Goal: Task Accomplishment & Management: Manage account settings

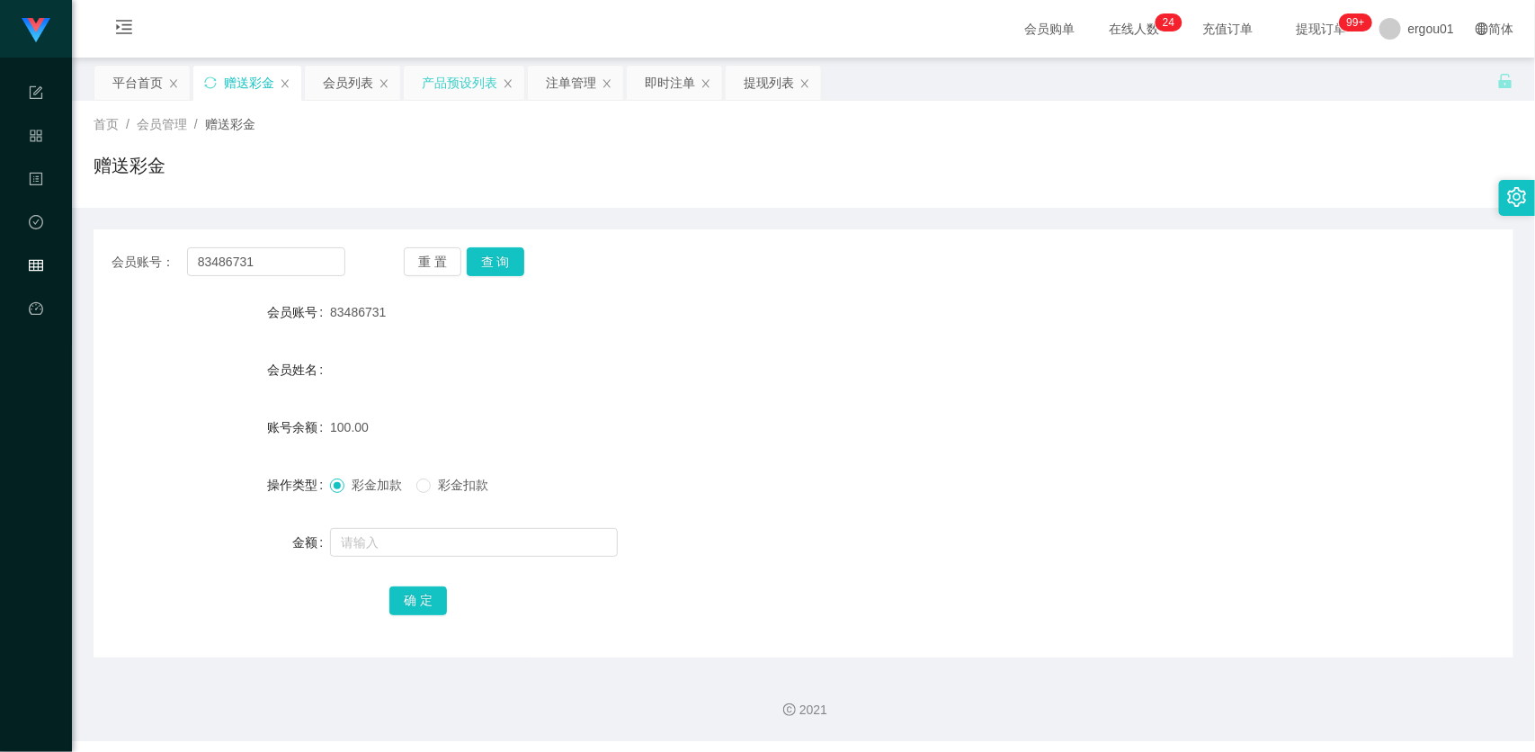
click at [465, 95] on div "产品预设列表" at bounding box center [460, 83] width 76 height 34
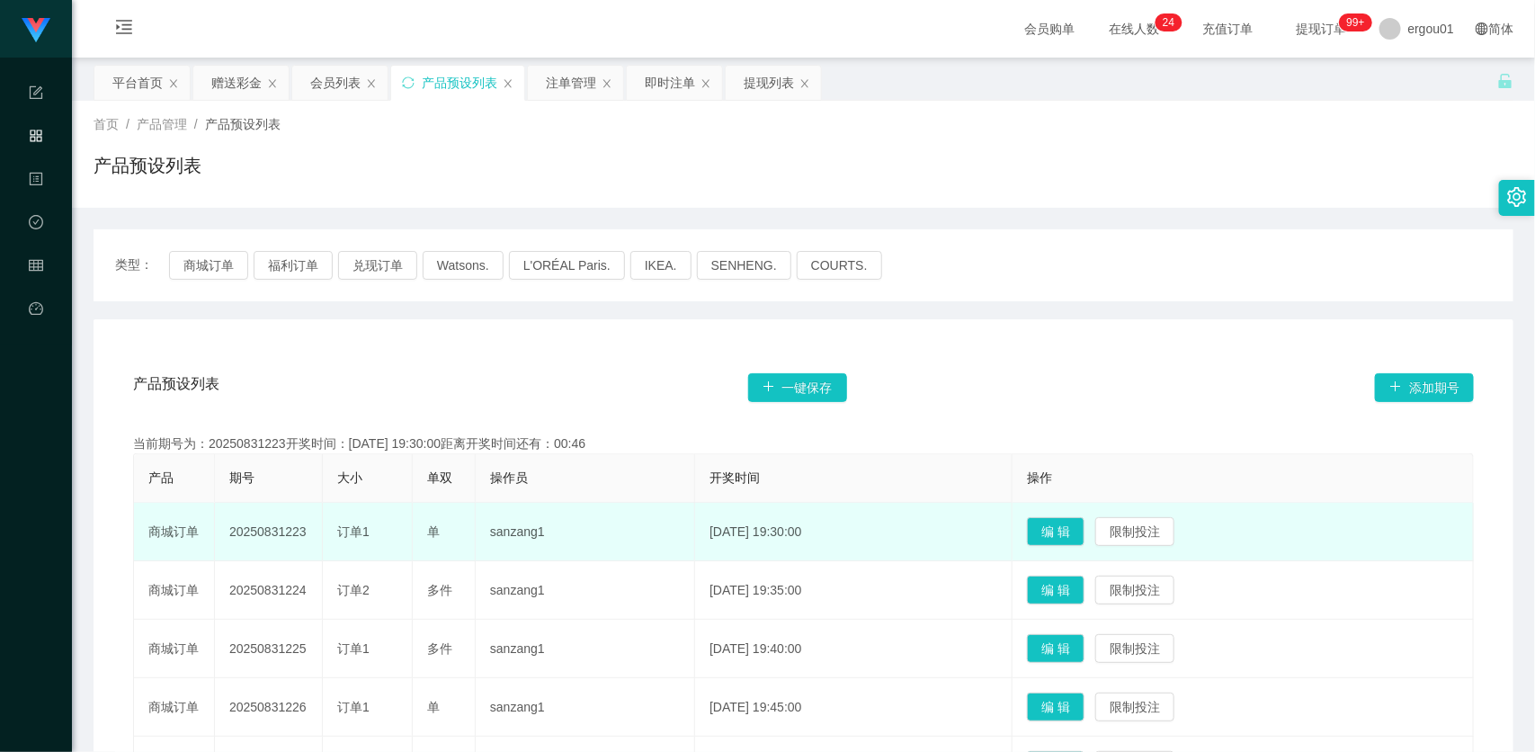
click at [569, 510] on td "sanzang1" at bounding box center [585, 532] width 219 height 58
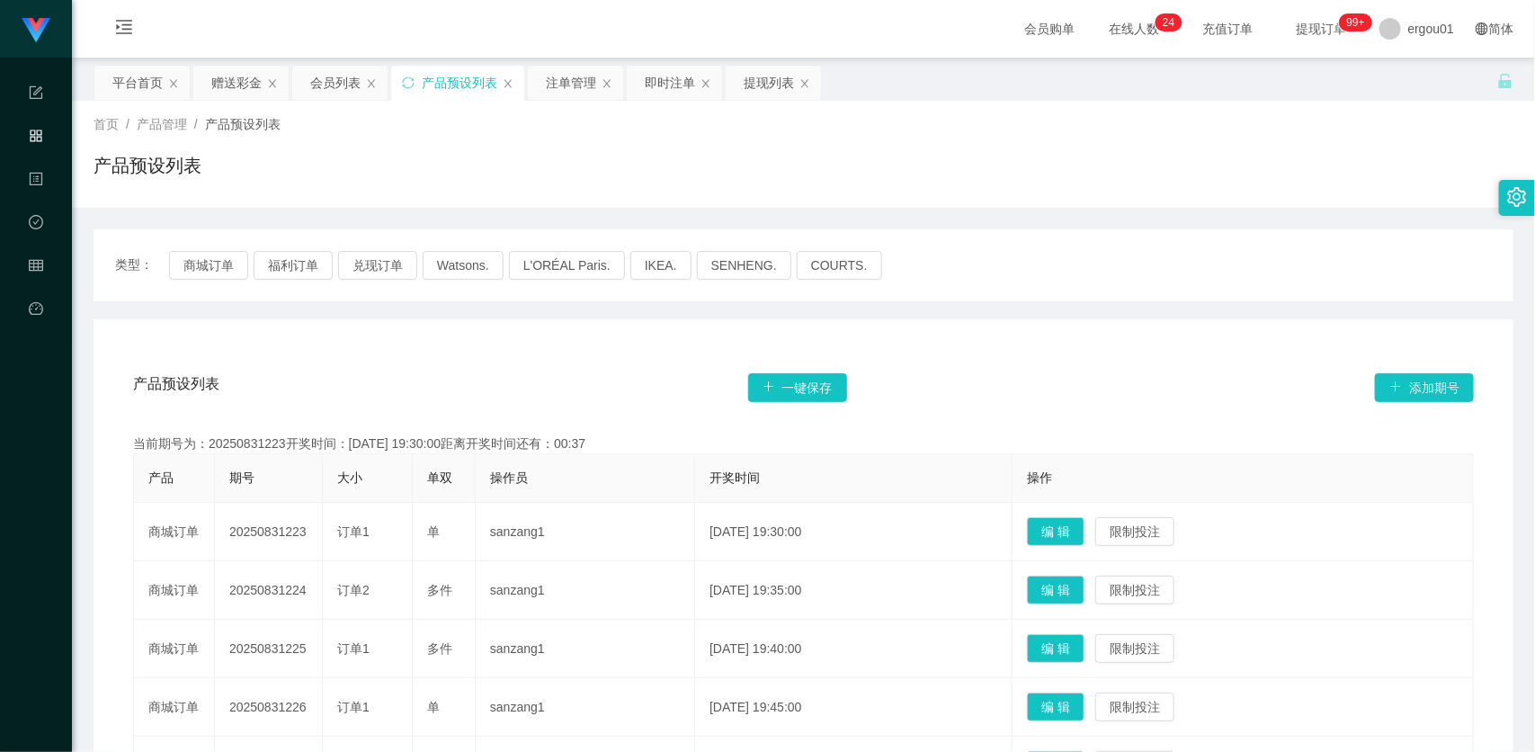
click at [810, 495] on th "开奖时间" at bounding box center [853, 478] width 317 height 49
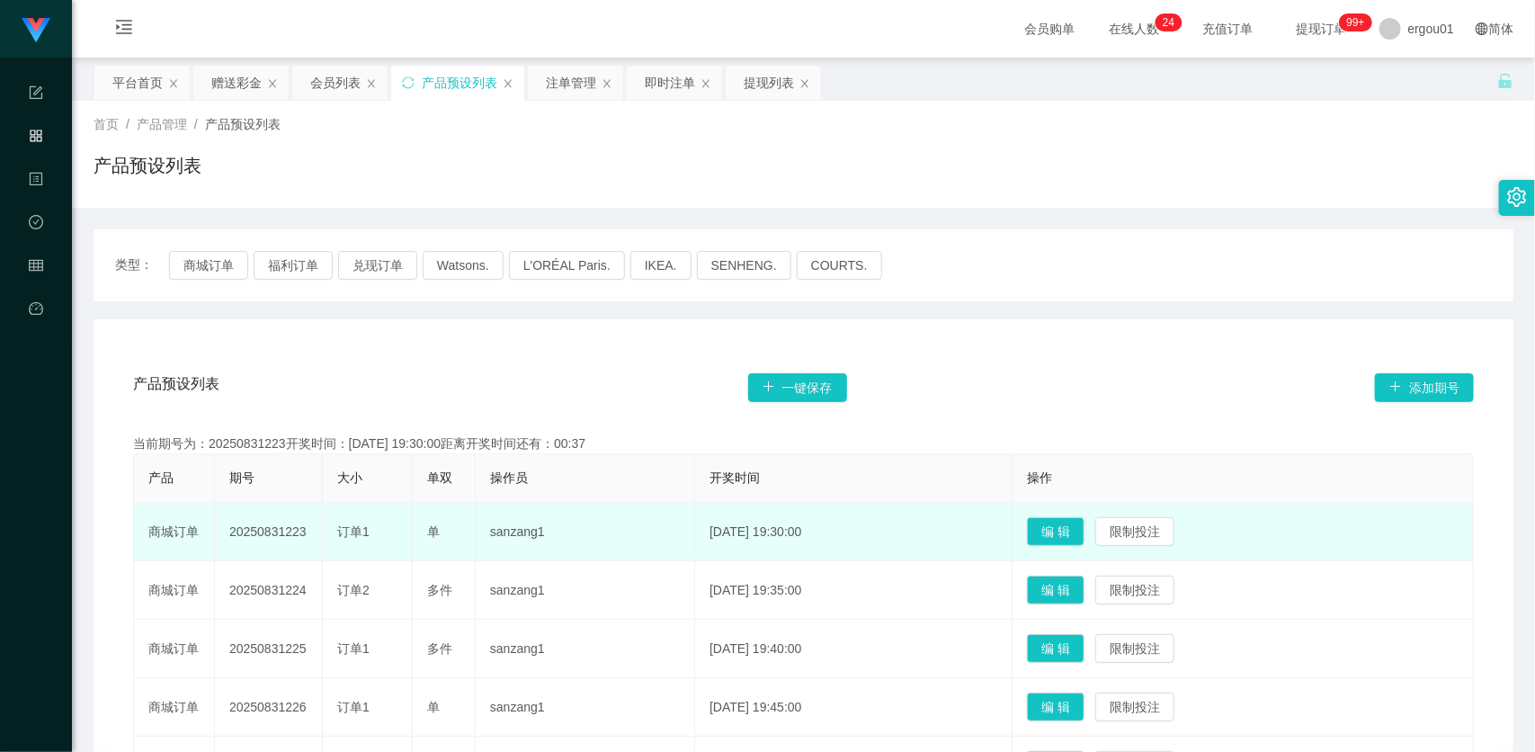
click at [631, 538] on td "sanzang1" at bounding box center [585, 532] width 219 height 58
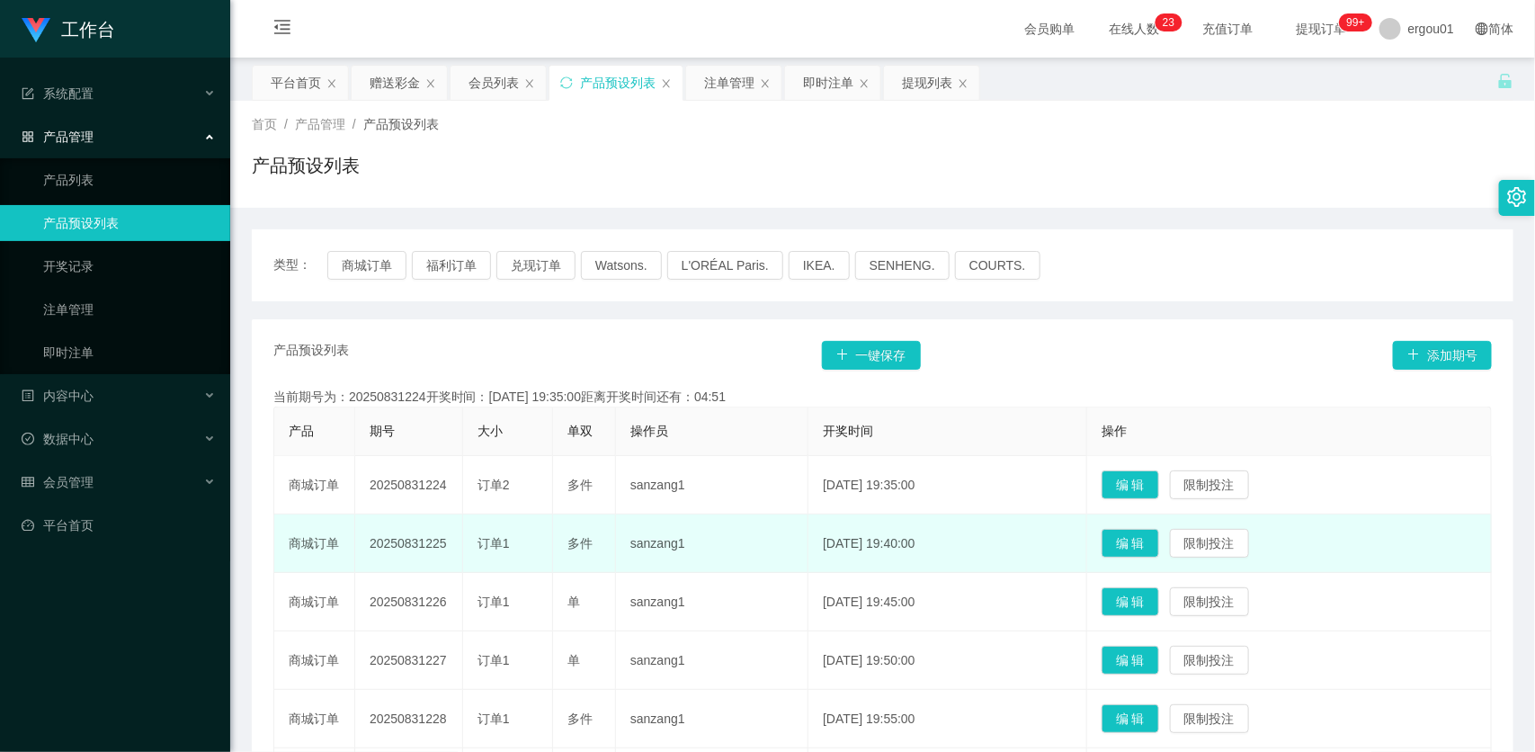
click at [302, 564] on td "商城订单" at bounding box center [314, 543] width 81 height 58
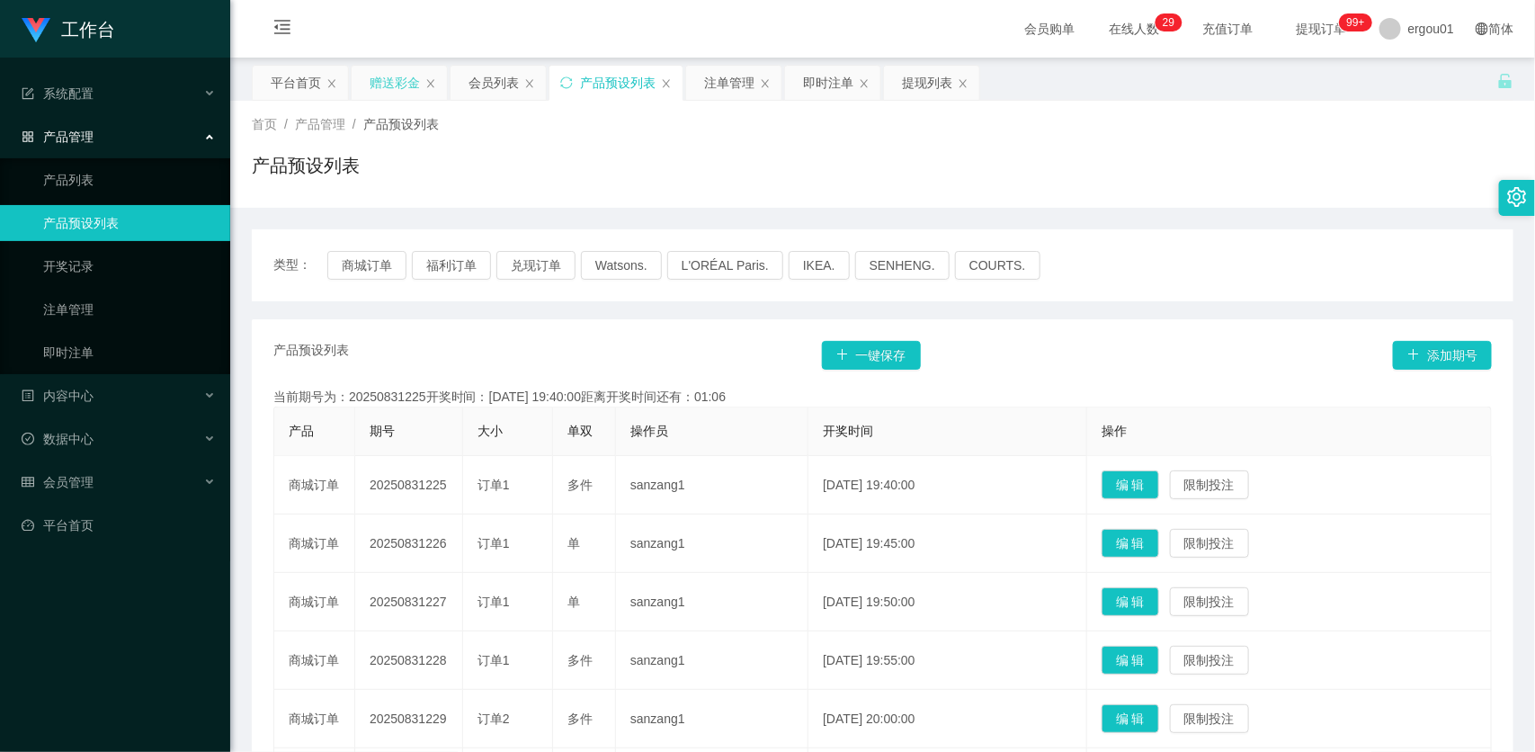
click at [405, 84] on div "赠送彩金" at bounding box center [395, 83] width 50 height 34
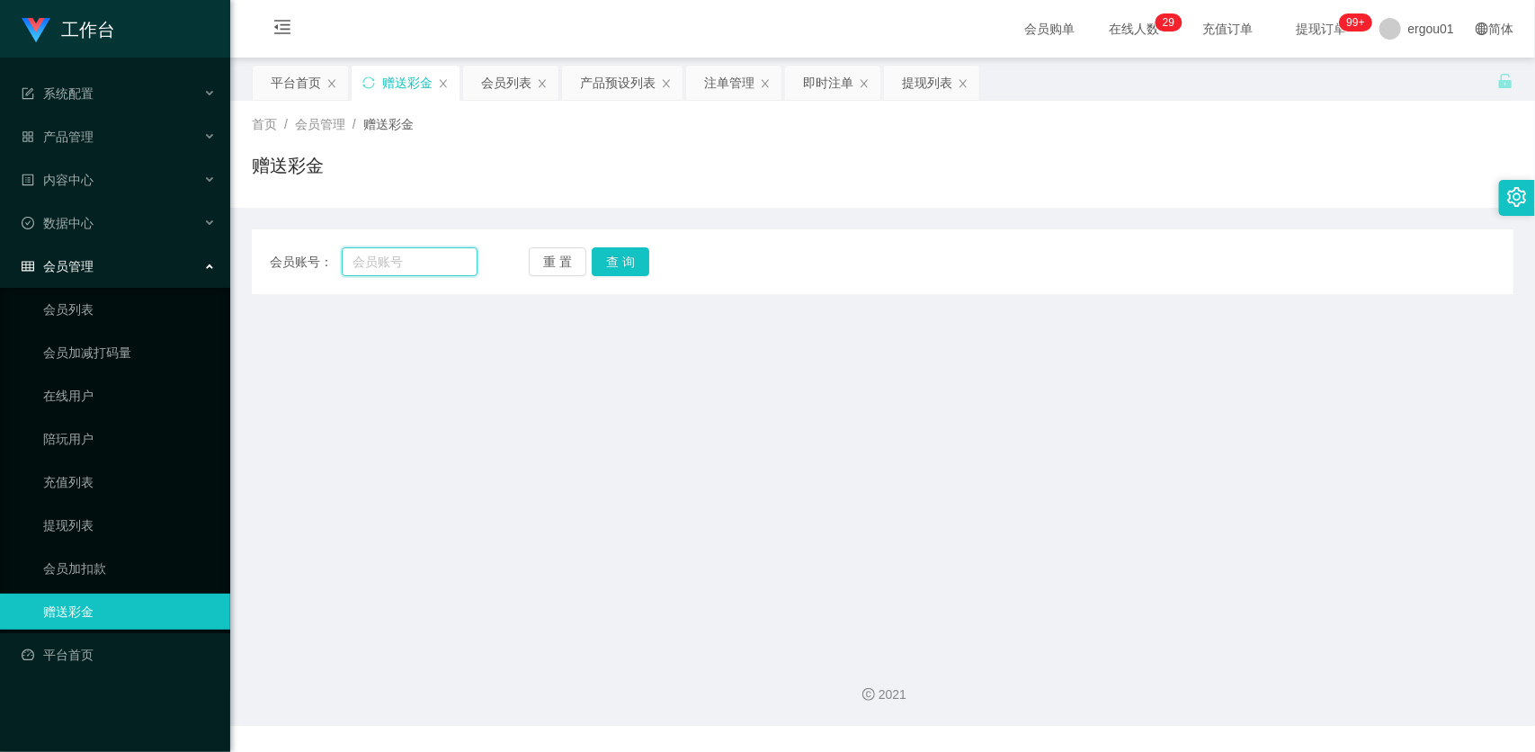
click at [438, 268] on input "text" at bounding box center [410, 261] width 136 height 29
paste input "83486731"
type input "83486731"
click at [618, 256] on button "查 询" at bounding box center [621, 261] width 58 height 29
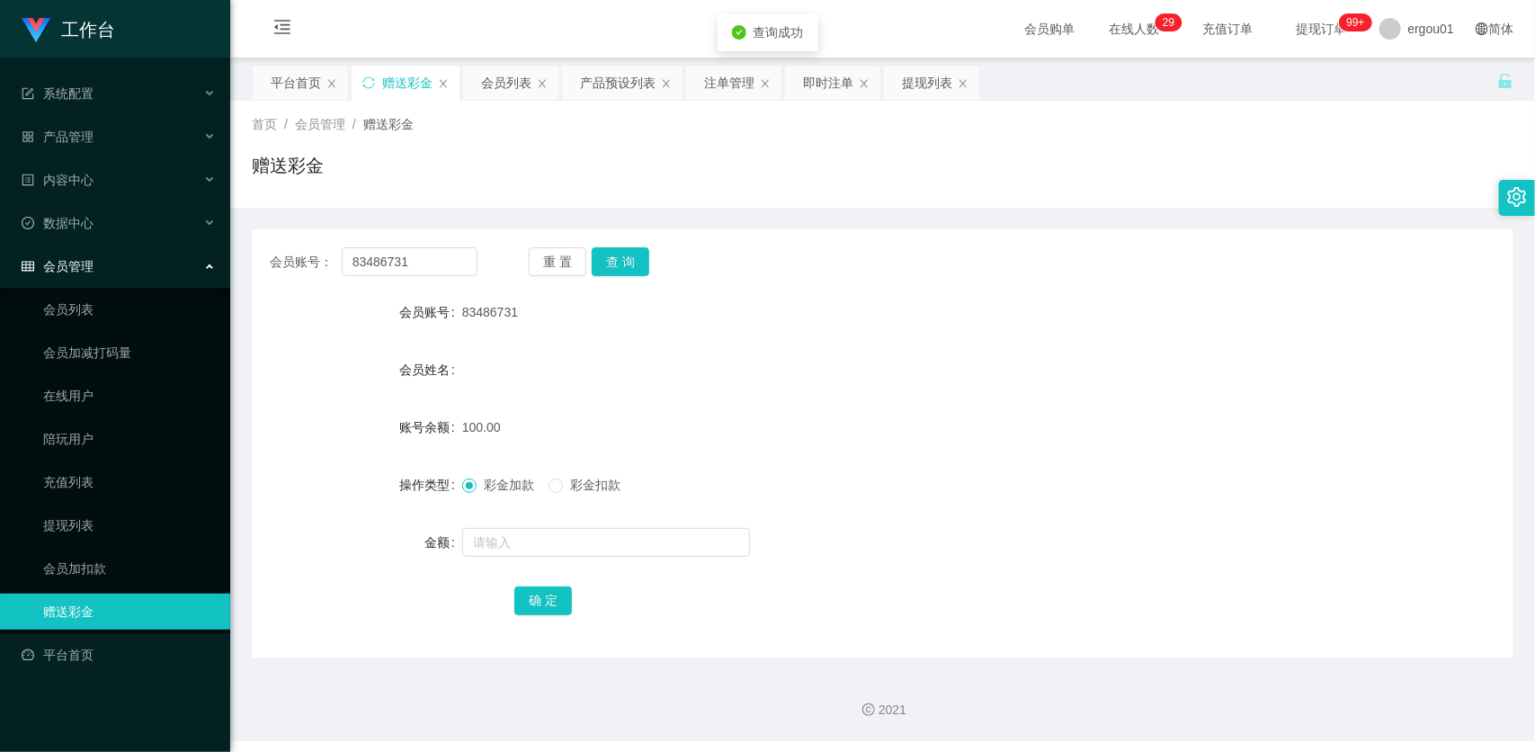
click at [538, 520] on form "会员账号 83486731 会员姓名 账号余额 100.00 操作类型 彩金加款 彩金扣款 金额 确 定" at bounding box center [882, 456] width 1261 height 324
click at [459, 259] on input "83486731" at bounding box center [410, 261] width 136 height 29
click at [617, 262] on button "查 询" at bounding box center [621, 261] width 58 height 29
click at [630, 266] on button "查 询" at bounding box center [621, 261] width 58 height 29
click at [712, 86] on div "注单管理" at bounding box center [729, 83] width 50 height 34
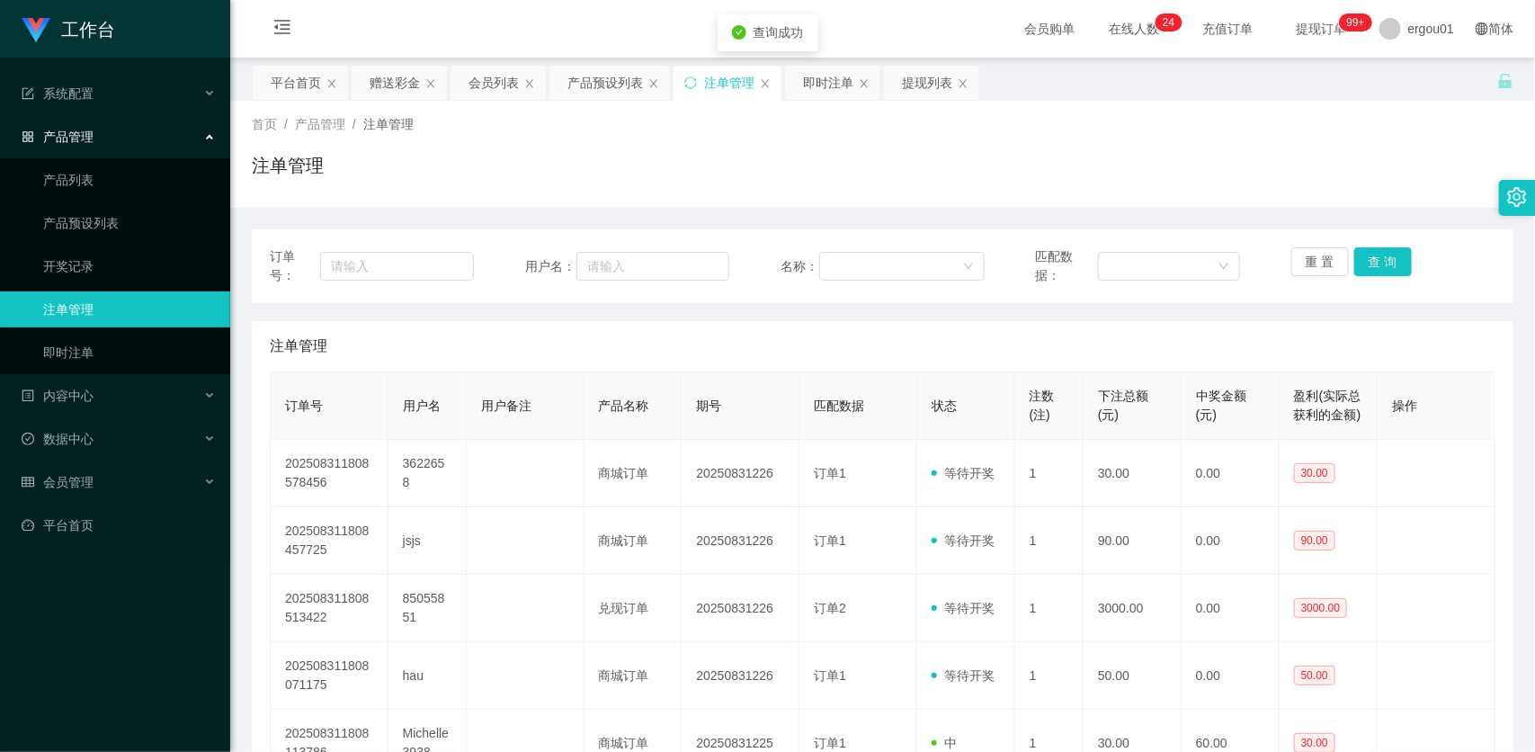
click at [546, 254] on div "用户名：" at bounding box center [627, 266] width 204 height 38
drag, startPoint x: 617, startPoint y: 261, endPoint x: 513, endPoint y: 281, distance: 106.2
click at [617, 261] on input "text" at bounding box center [652, 266] width 153 height 29
click at [384, 263] on input "text" at bounding box center [397, 266] width 154 height 29
paste input "83486731"
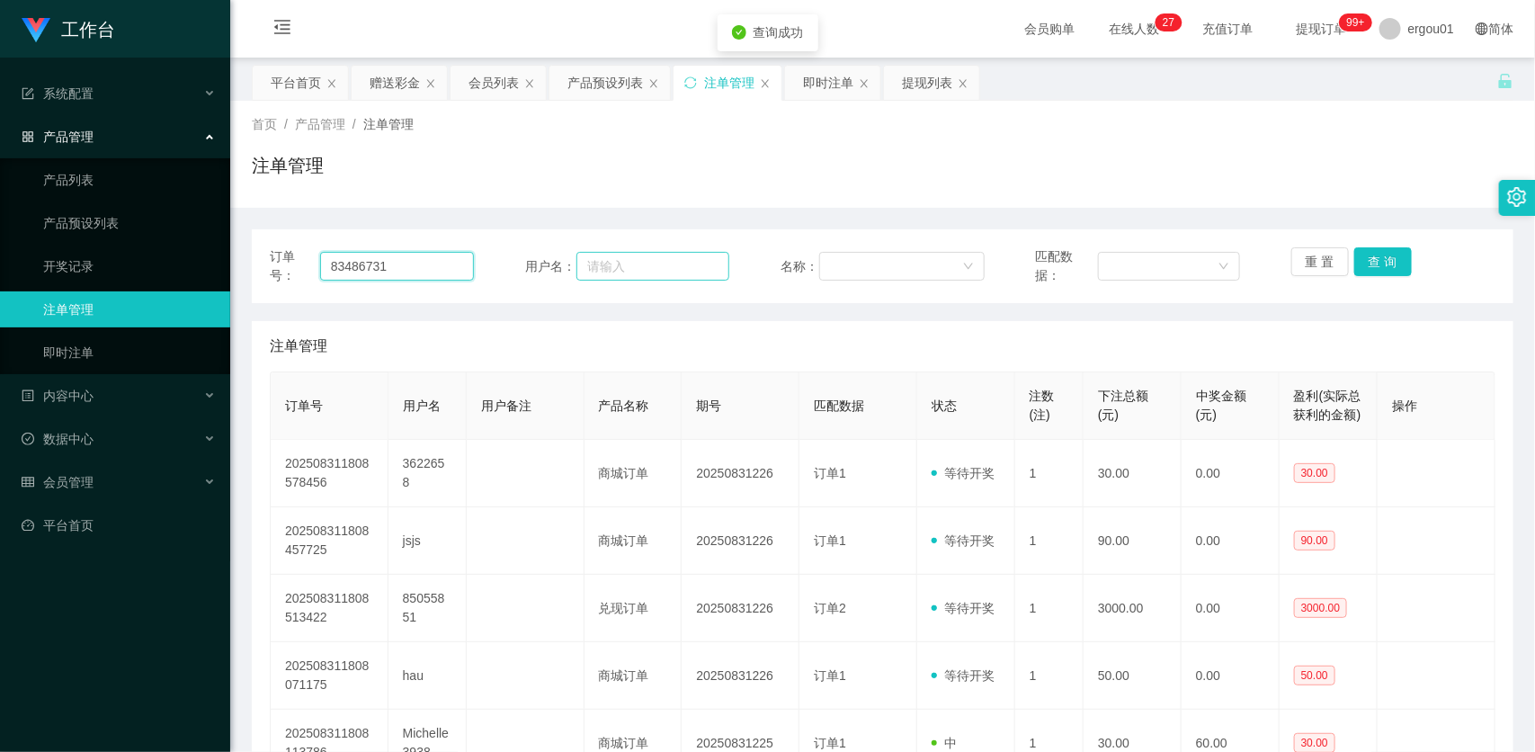
type input "83486731"
click at [683, 262] on input "text" at bounding box center [652, 266] width 153 height 29
click at [468, 266] on input "83486731" at bounding box center [397, 266] width 154 height 29
click at [671, 267] on input "text" at bounding box center [652, 266] width 153 height 29
paste input "83486731"
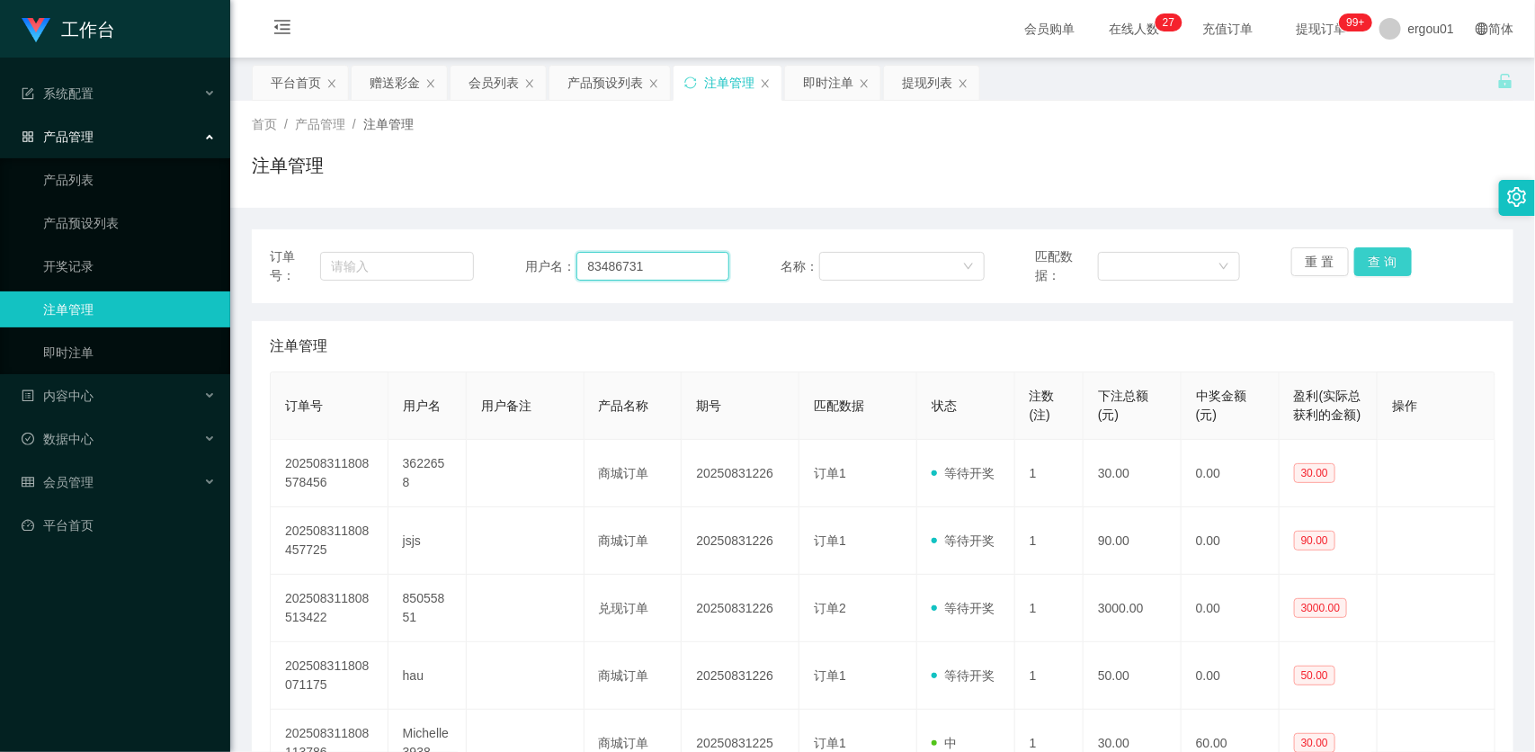
type input "83486731"
click at [1377, 271] on button "查 询" at bounding box center [1383, 261] width 58 height 29
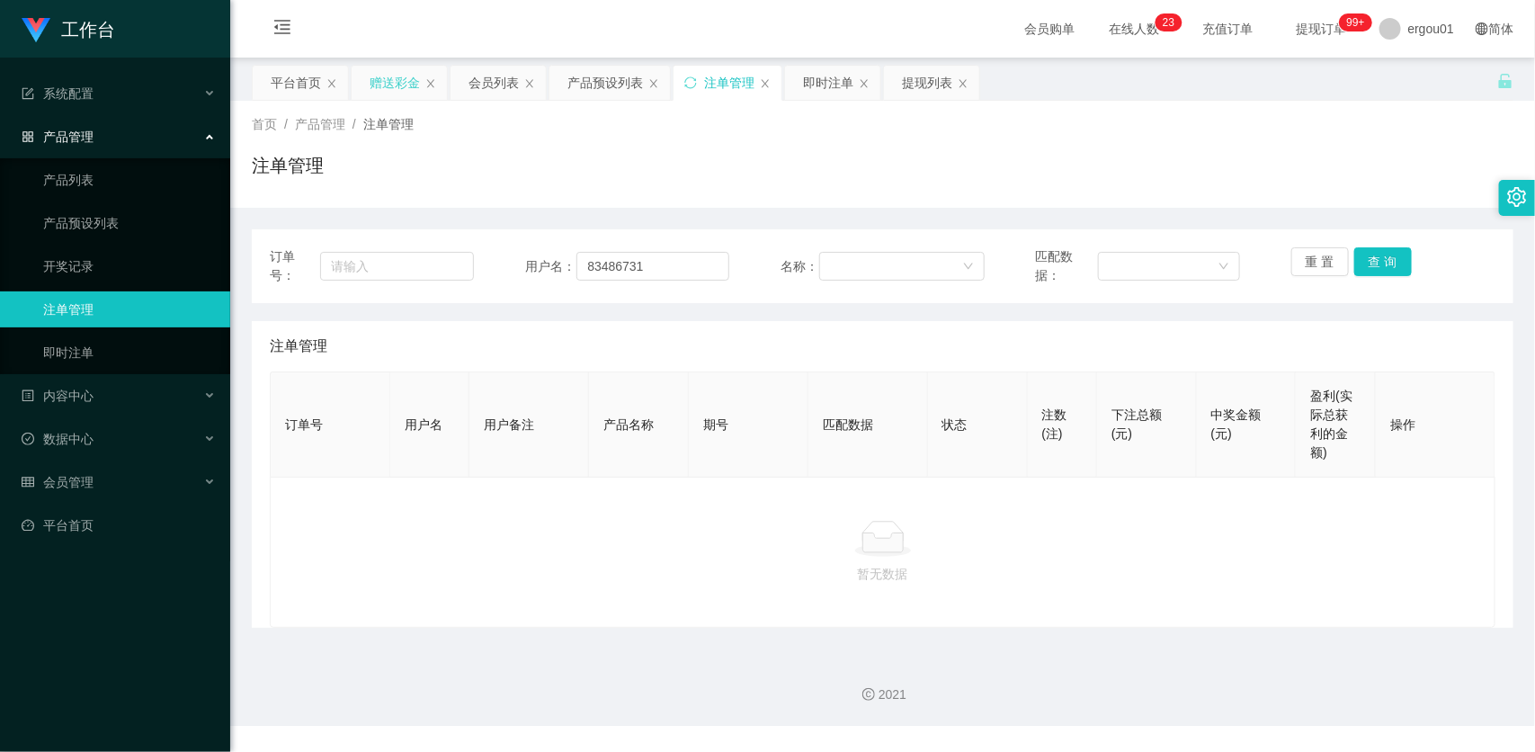
click at [403, 86] on div "赠送彩金" at bounding box center [395, 83] width 50 height 34
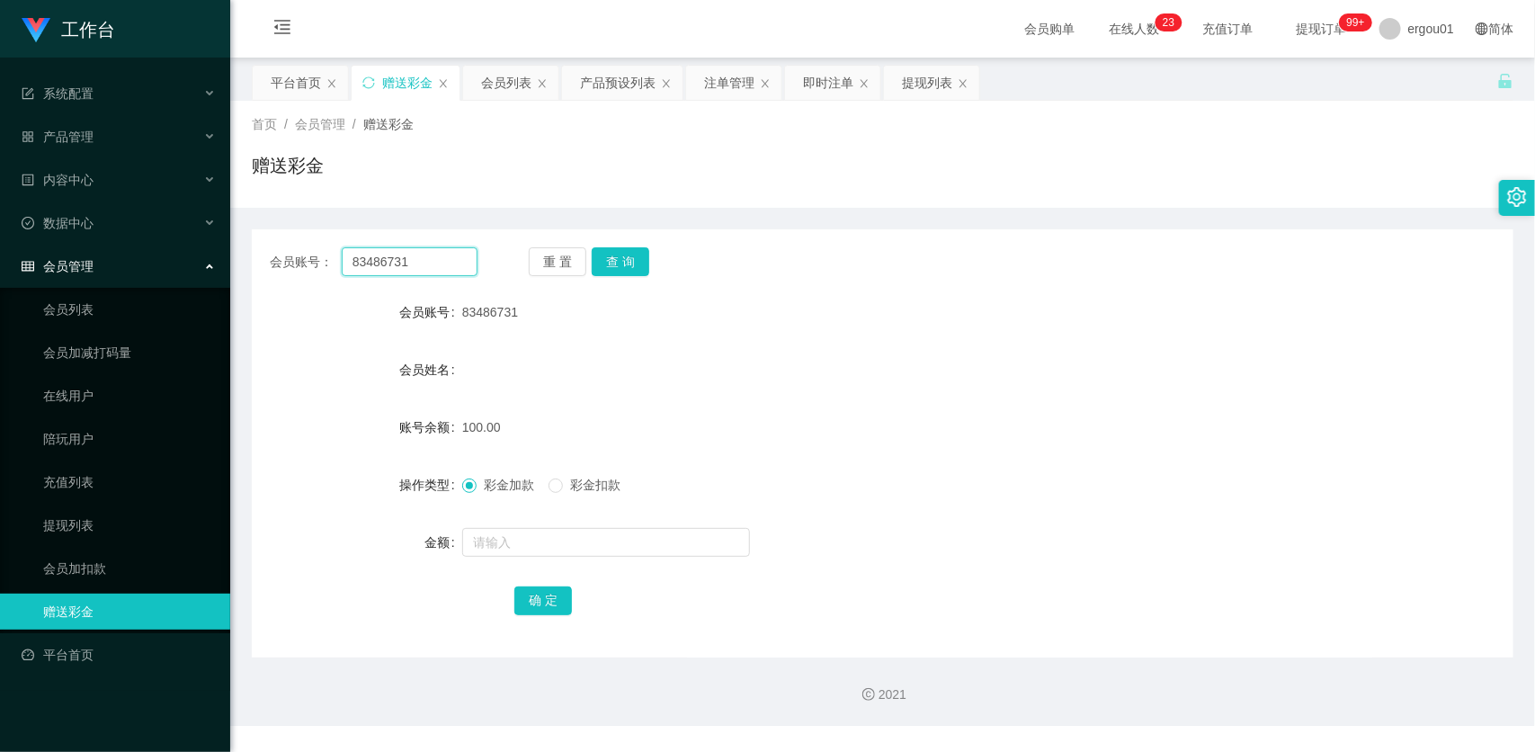
click at [420, 258] on input "83486731" at bounding box center [410, 261] width 136 height 29
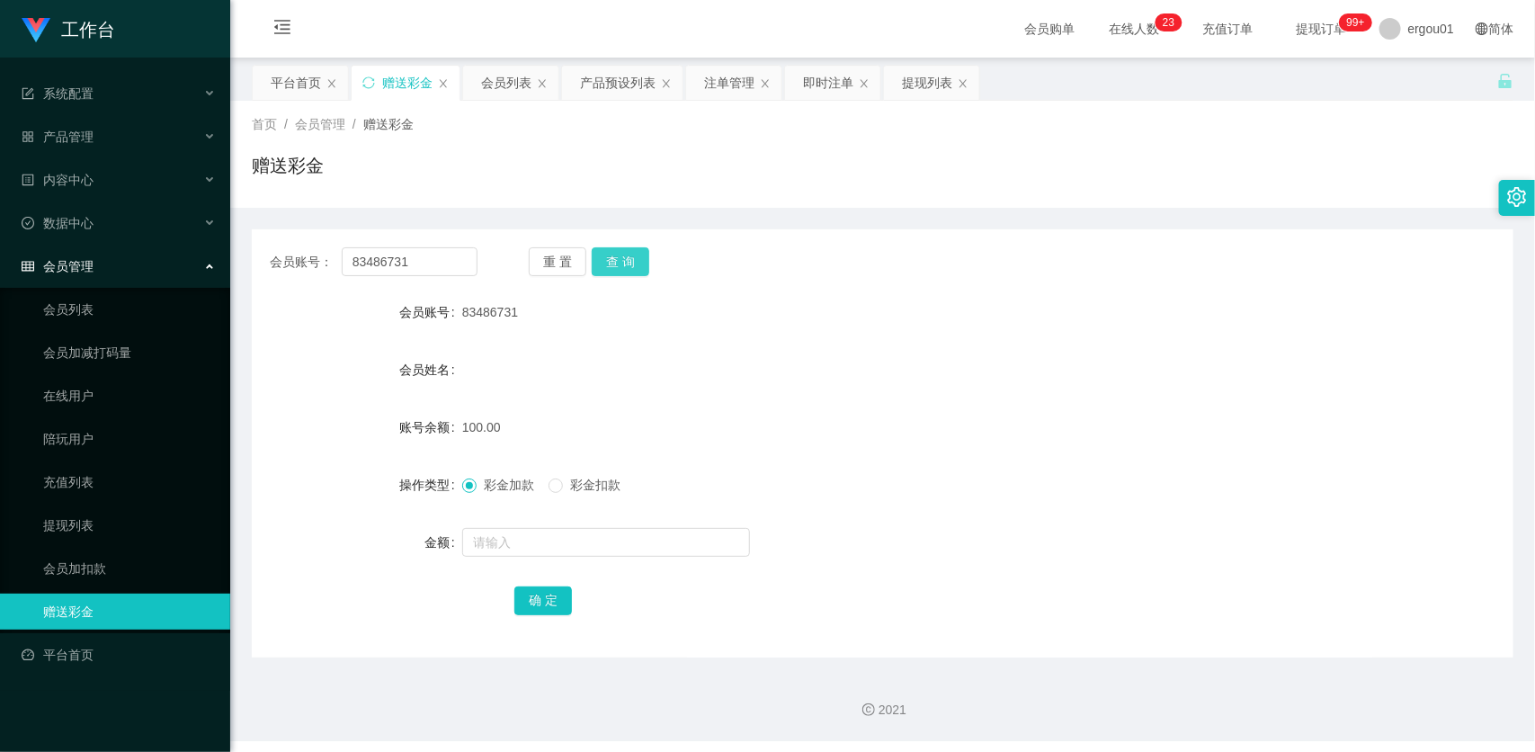
drag, startPoint x: 621, startPoint y: 261, endPoint x: 638, endPoint y: 320, distance: 61.8
click at [621, 261] on button "查 询" at bounding box center [621, 261] width 58 height 29
click at [535, 500] on div "彩金加款 彩金扣款" at bounding box center [829, 485] width 735 height 36
click at [522, 533] on input "text" at bounding box center [606, 542] width 288 height 29
type input "1"
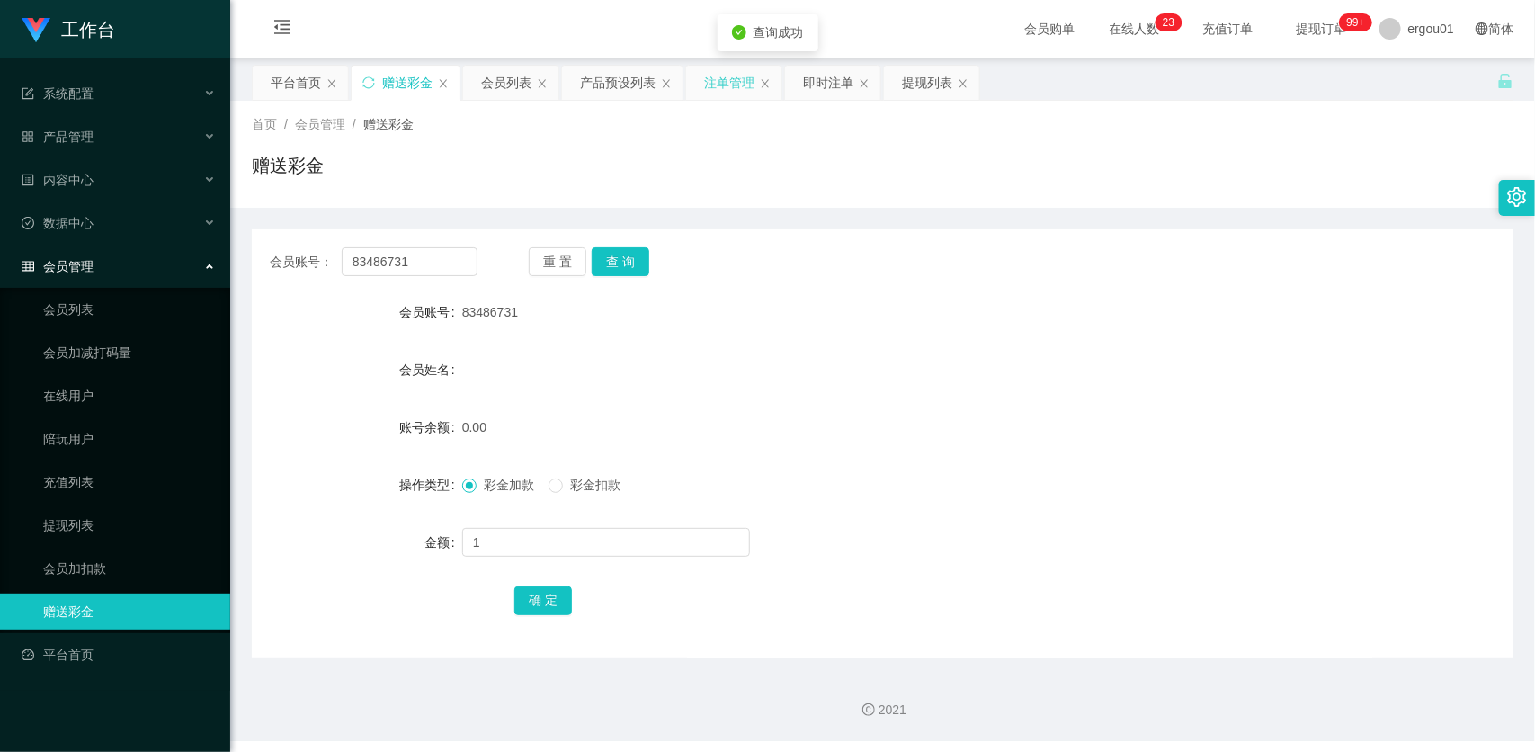
drag, startPoint x: 734, startPoint y: 83, endPoint x: 727, endPoint y: 94, distance: 13.7
click at [734, 83] on div "注单管理" at bounding box center [729, 83] width 50 height 34
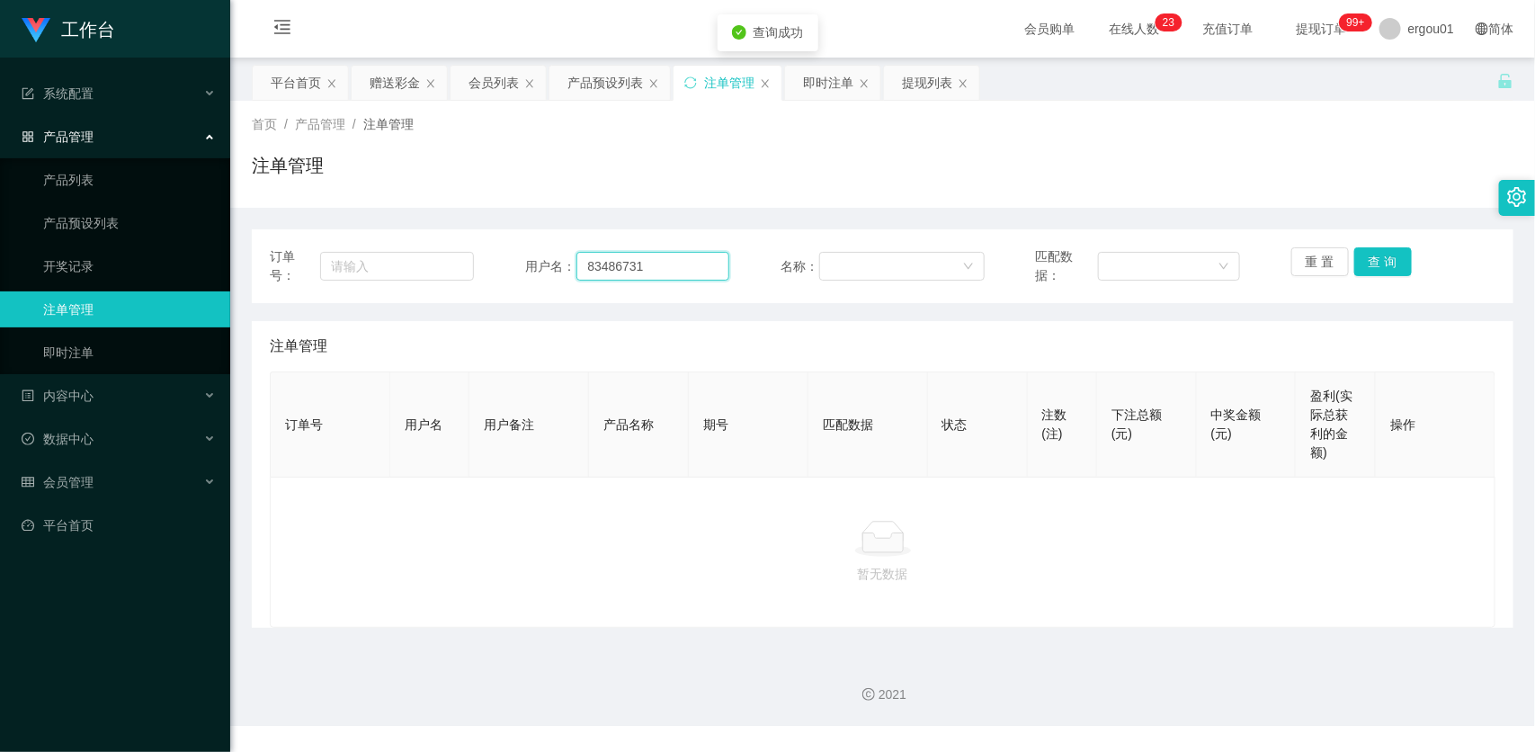
click at [683, 259] on input "83486731" at bounding box center [652, 266] width 153 height 29
click at [1381, 252] on button "查 询" at bounding box center [1383, 261] width 58 height 29
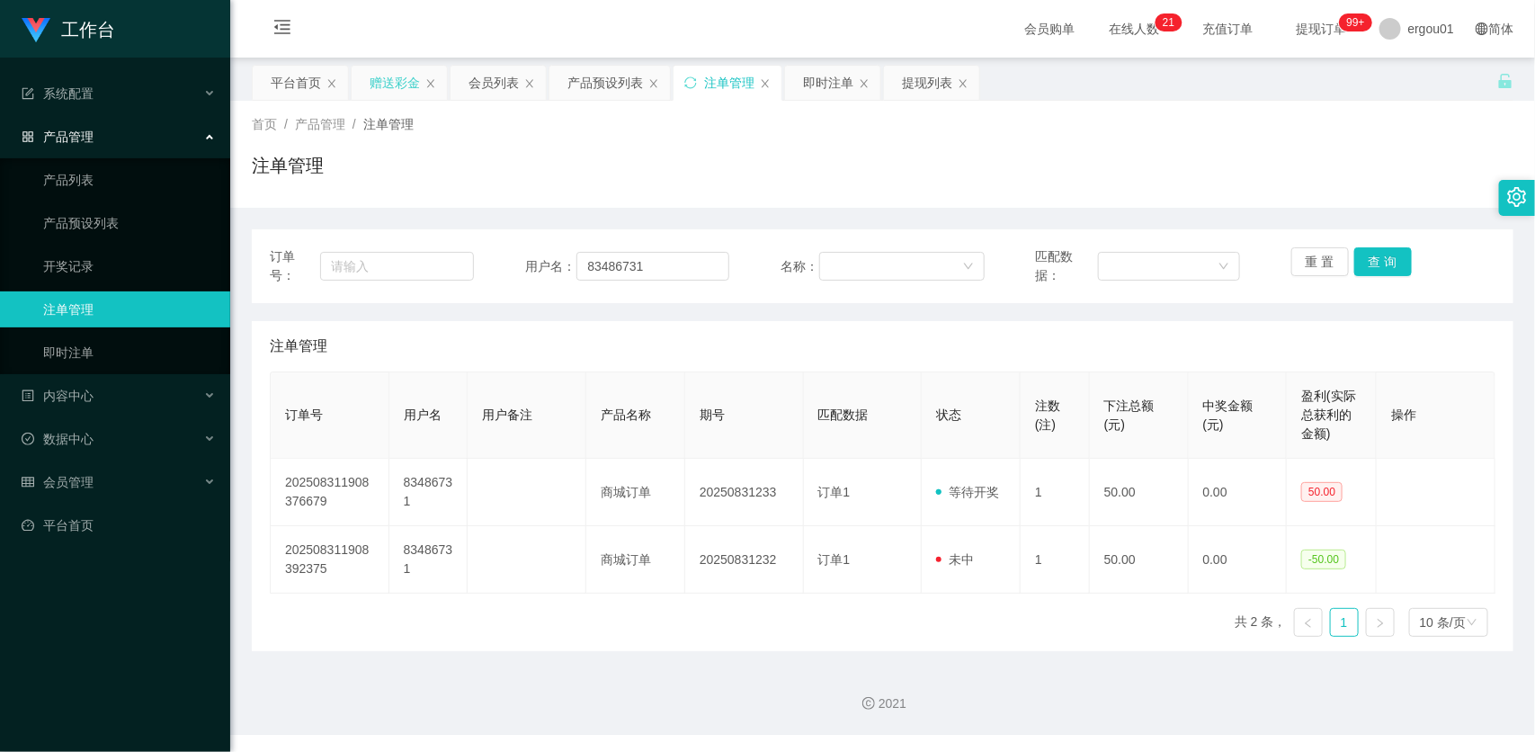
click at [398, 88] on div "赠送彩金" at bounding box center [395, 83] width 50 height 34
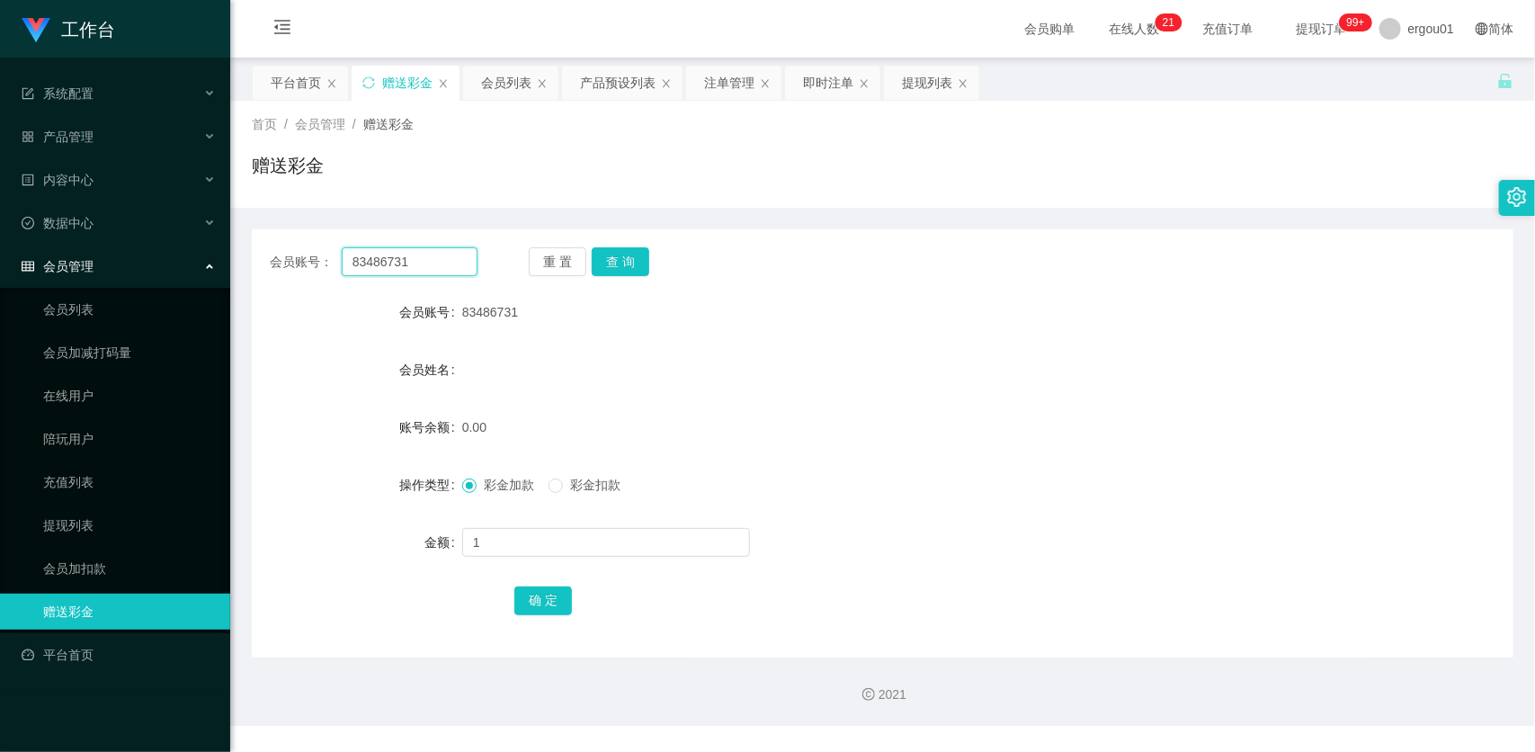
click at [472, 272] on input "83486731" at bounding box center [410, 261] width 136 height 29
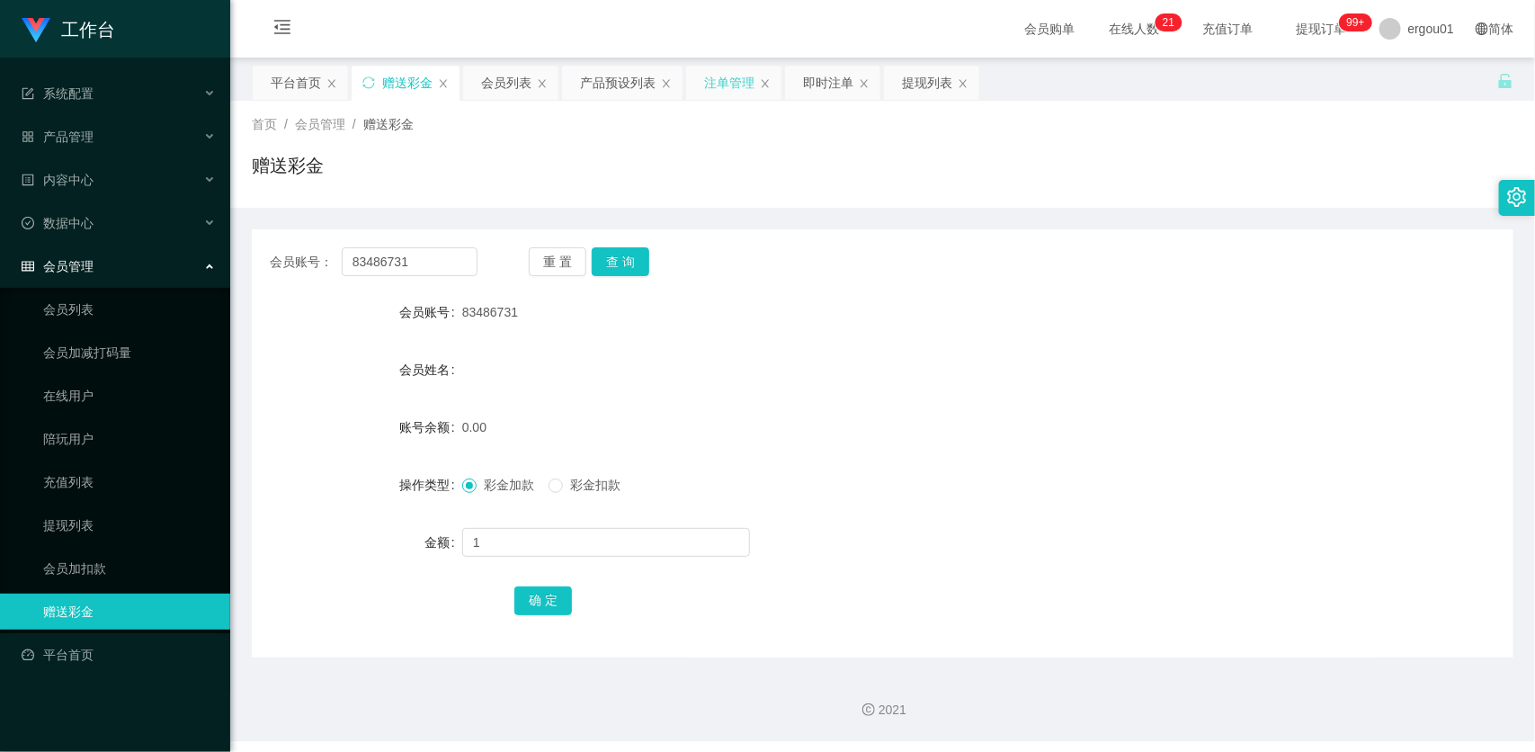
click at [728, 82] on div "注单管理" at bounding box center [729, 83] width 50 height 34
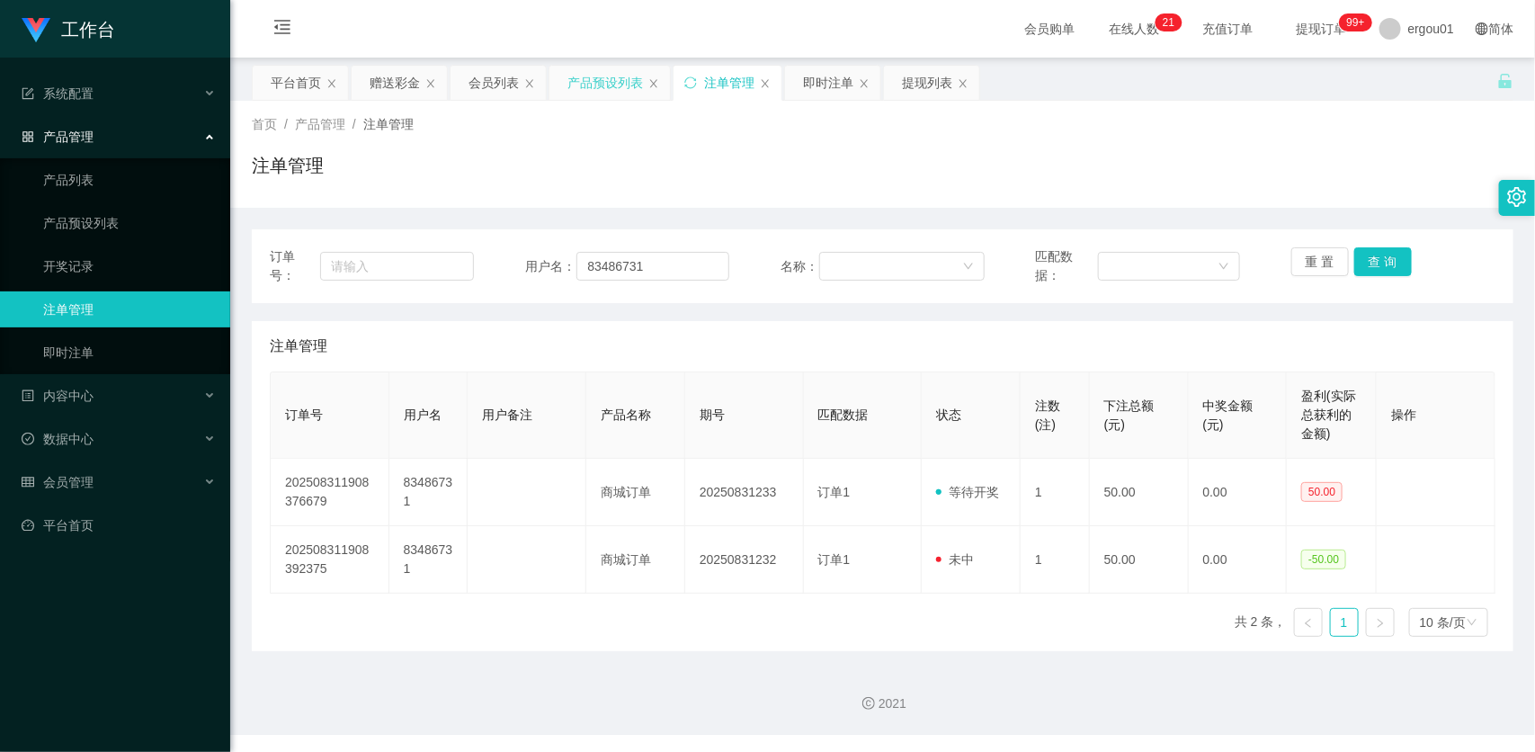
click at [600, 86] on div "产品预设列表" at bounding box center [605, 83] width 76 height 34
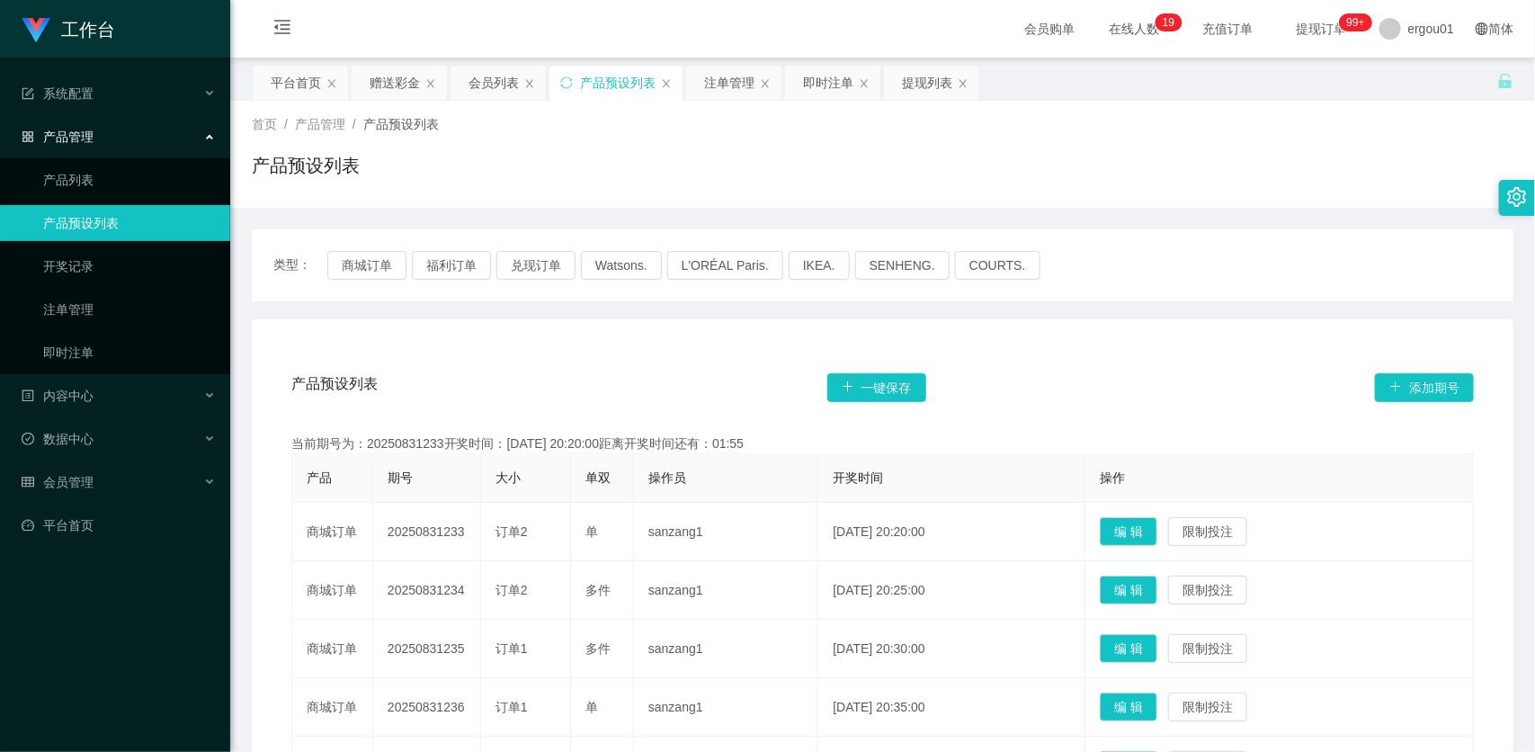
click at [388, 63] on main "关闭左侧 关闭右侧 关闭其它 刷新页面 平台首页 赠送彩金 会员列表 产品预设列表 注单管理 即时注单 提现列表 首页 / 产品管理 / 产品预设列表 / 产…" at bounding box center [882, 612] width 1305 height 1109
click at [388, 73] on div "赠送彩金" at bounding box center [395, 83] width 50 height 34
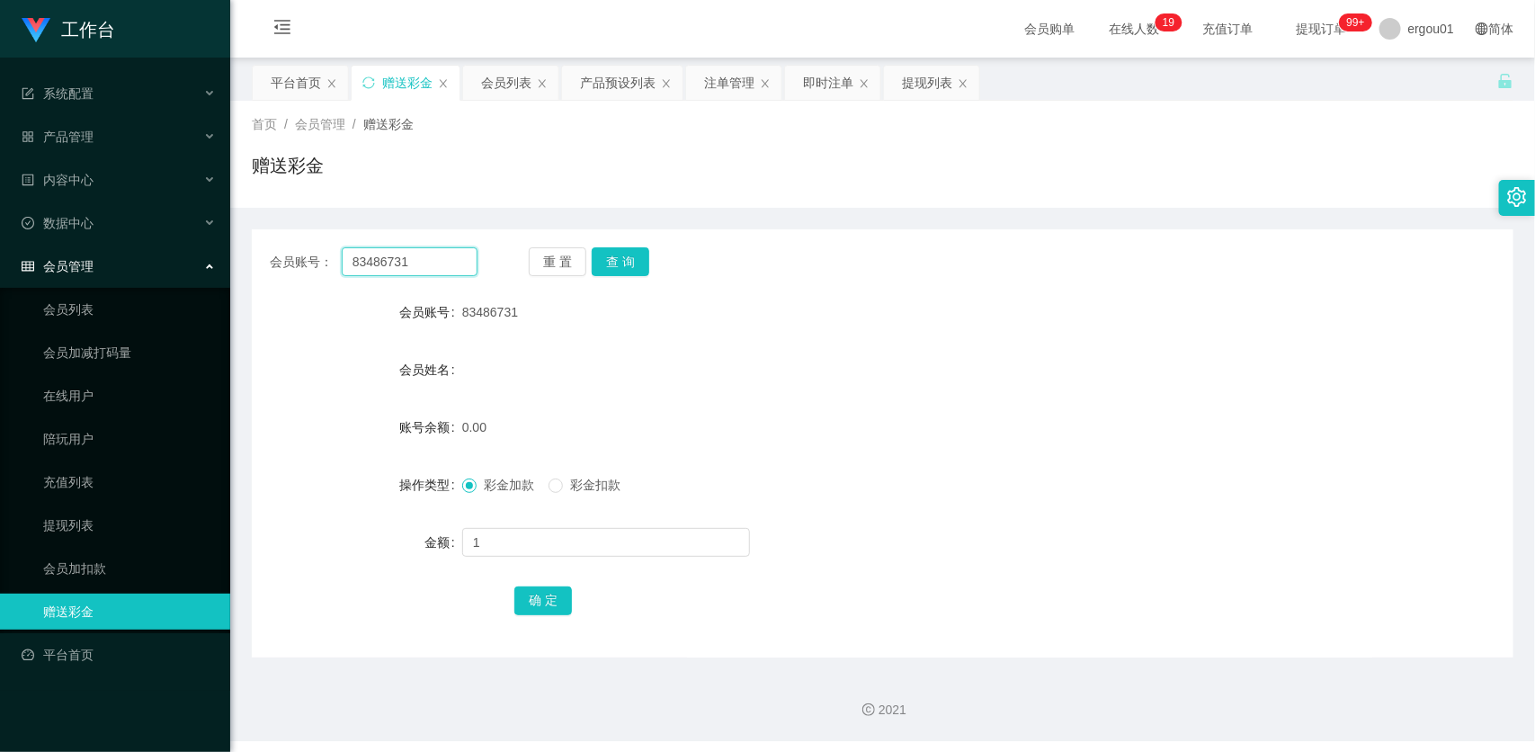
drag, startPoint x: 439, startPoint y: 268, endPoint x: 486, endPoint y: 348, distance: 92.7
click at [439, 268] on input "83486731" at bounding box center [410, 261] width 136 height 29
click at [501, 531] on input "1" at bounding box center [606, 542] width 288 height 29
type input "150"
click at [545, 599] on button "确 定" at bounding box center [543, 600] width 58 height 29
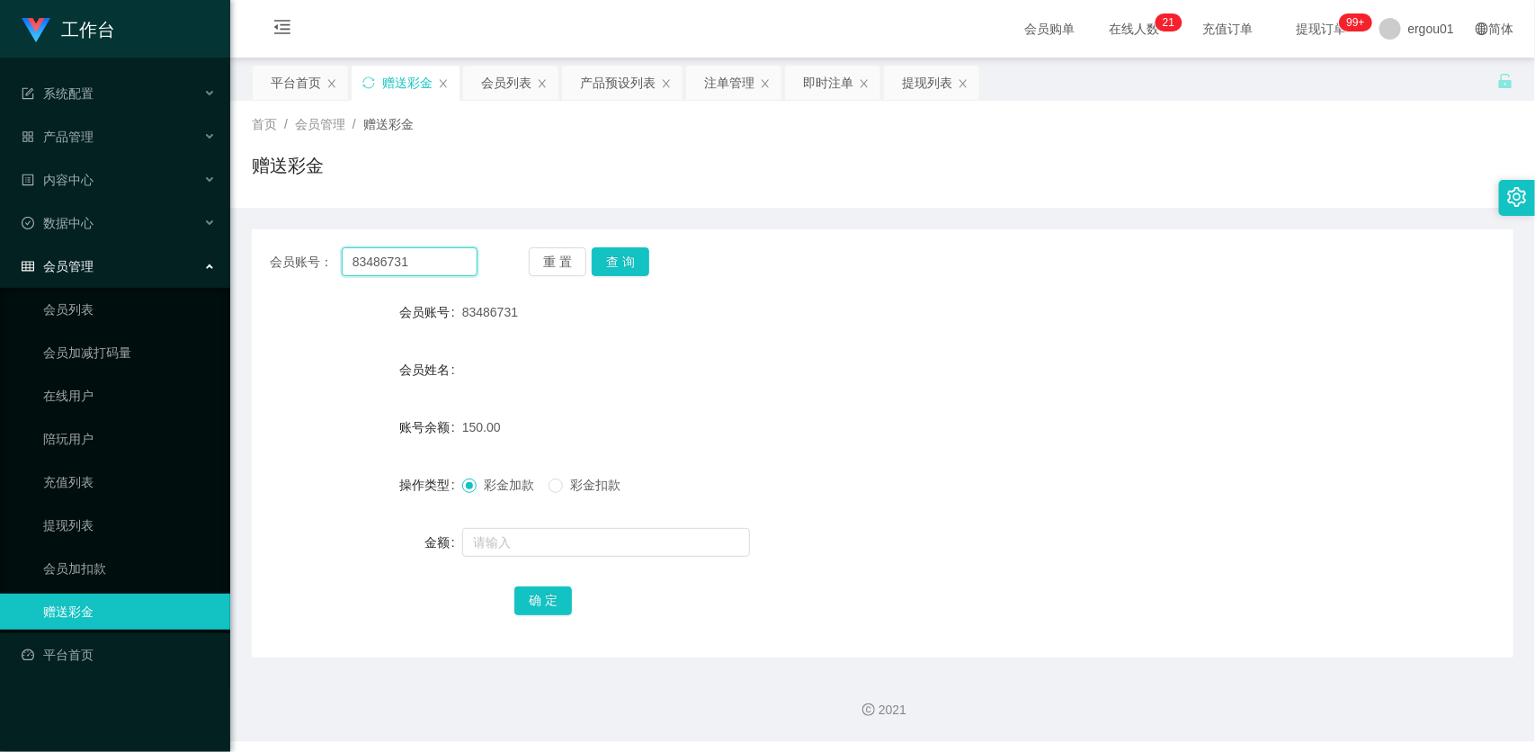
click at [436, 263] on input "83486731" at bounding box center [410, 261] width 136 height 29
click at [635, 271] on button "查 询" at bounding box center [621, 261] width 58 height 29
click at [585, 479] on span "彩金扣款" at bounding box center [595, 484] width 65 height 14
click at [554, 560] on form "会员账号 83486731 会员姓名 账号余额 150.00 操作类型 彩金加款 彩金扣款 金额 确 定" at bounding box center [882, 456] width 1261 height 324
click at [564, 551] on input "text" at bounding box center [606, 542] width 288 height 29
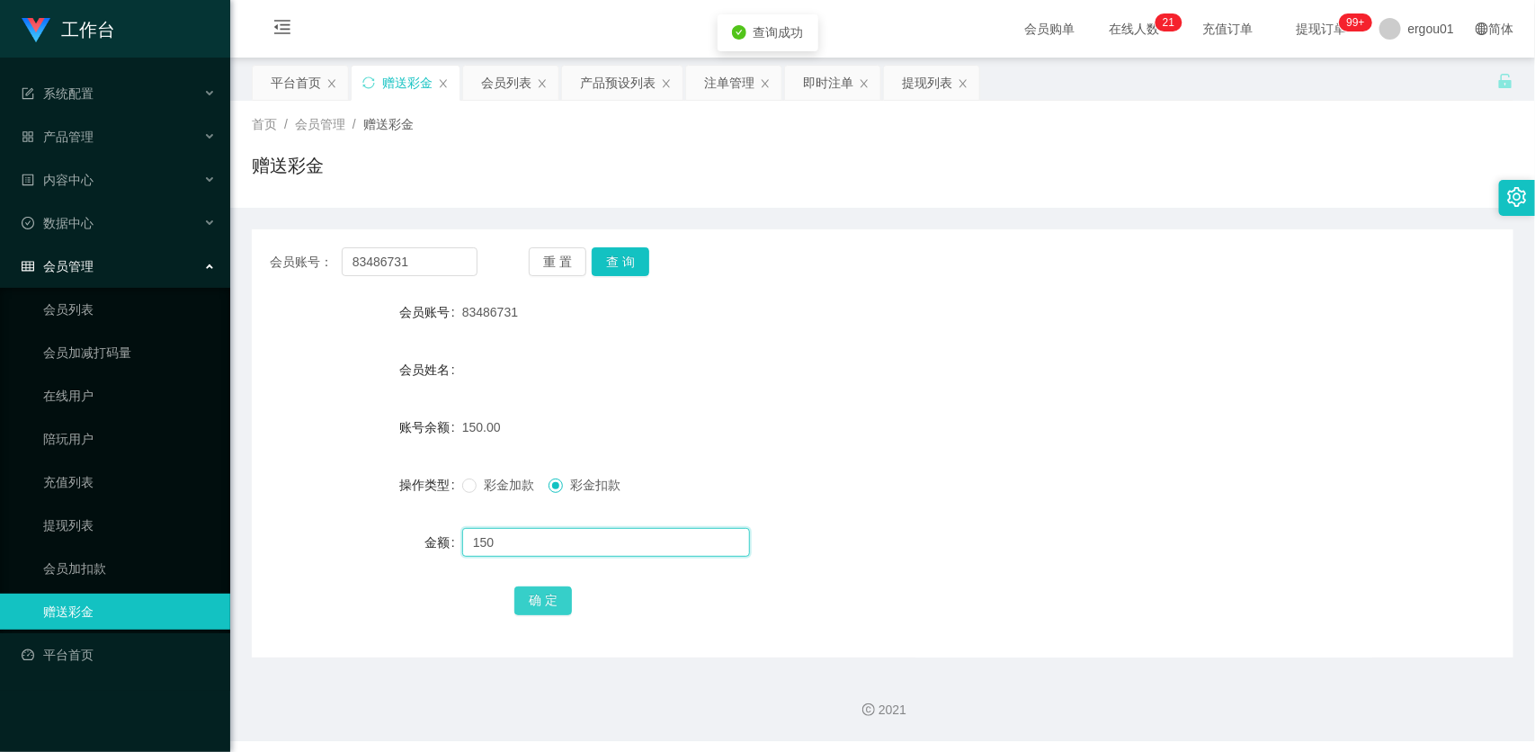
type input "150"
click at [536, 598] on button "确 定" at bounding box center [543, 600] width 58 height 29
